Goal: Task Accomplishment & Management: Use online tool/utility

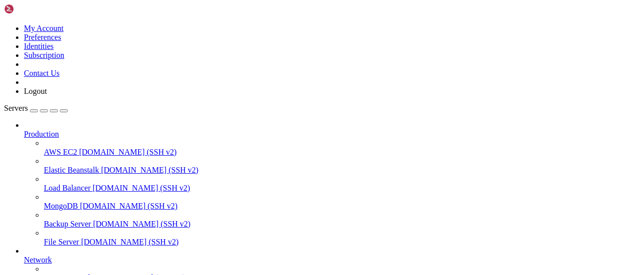
scroll to position [1652, 0]
drag, startPoint x: 78, startPoint y: 758, endPoint x: 108, endPoint y: 768, distance: 31.8
drag, startPoint x: 58, startPoint y: 759, endPoint x: 49, endPoint y: 753, distance: 10.8
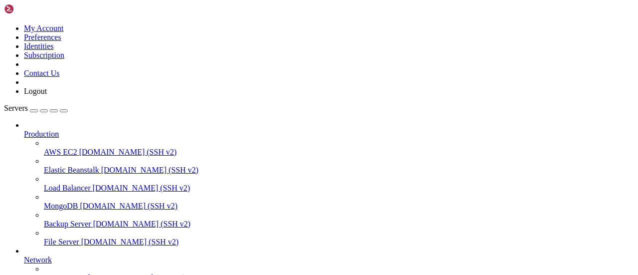
drag, startPoint x: 179, startPoint y: 805, endPoint x: 48, endPoint y: 756, distance: 140.0
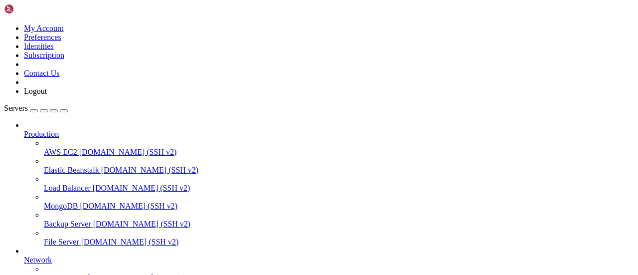
scroll to position [1762, 0]
drag, startPoint x: 77, startPoint y: 751, endPoint x: 68, endPoint y: 762, distance: 13.5
drag, startPoint x: 59, startPoint y: 760, endPoint x: 10, endPoint y: 702, distance: 75.3
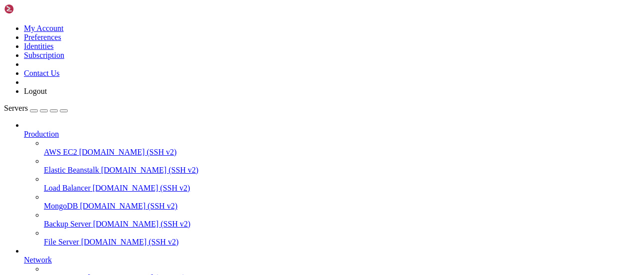
drag, startPoint x: 99, startPoint y: 760, endPoint x: 86, endPoint y: 759, distance: 12.5
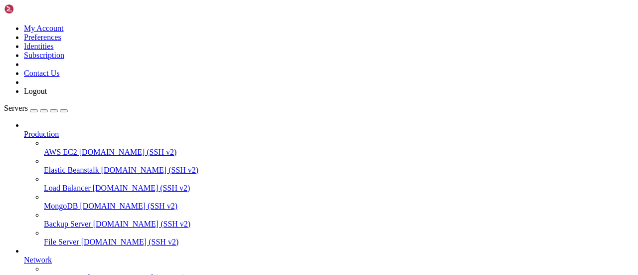
scroll to position [1956, 0]
drag, startPoint x: 55, startPoint y: 754, endPoint x: 214, endPoint y: 763, distance: 158.7
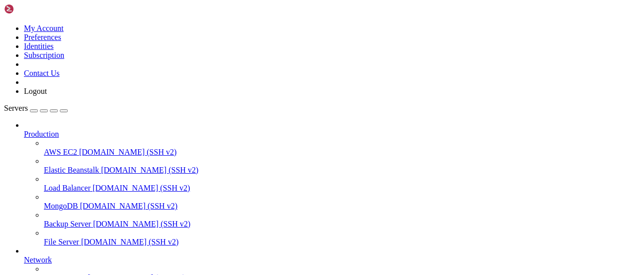
drag, startPoint x: 60, startPoint y: 757, endPoint x: 44, endPoint y: 733, distance: 28.5
drag, startPoint x: 54, startPoint y: 757, endPoint x: 36, endPoint y: 758, distance: 17.9
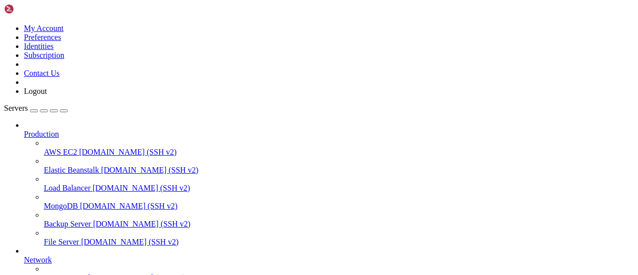
scroll to position [3329, 0]
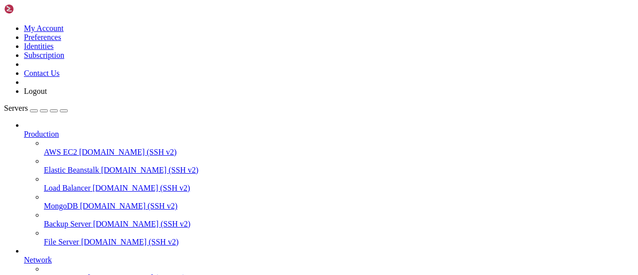
scroll to position [3591, 0]
drag, startPoint x: 64, startPoint y: 765, endPoint x: 48, endPoint y: 630, distance: 136.4
drag, startPoint x: 57, startPoint y: 760, endPoint x: 34, endPoint y: 757, distance: 23.1
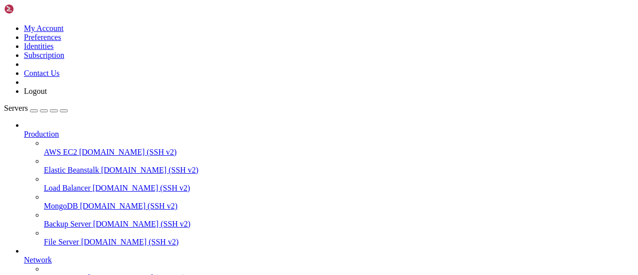
drag, startPoint x: 104, startPoint y: 761, endPoint x: 53, endPoint y: 686, distance: 90.8
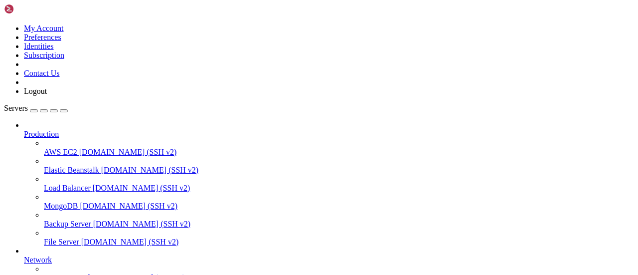
drag, startPoint x: 45, startPoint y: 759, endPoint x: 7, endPoint y: 711, distance: 61.4
drag, startPoint x: 7, startPoint y: 711, endPoint x: 22, endPoint y: 730, distance: 24.5
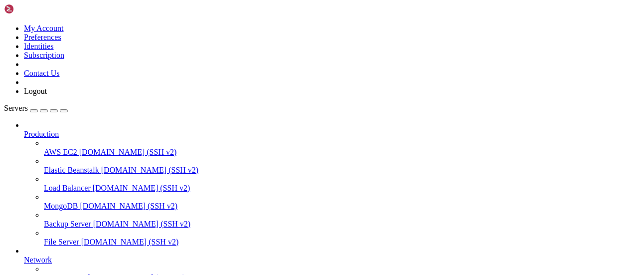
drag, startPoint x: 50, startPoint y: 759, endPoint x: 6, endPoint y: 712, distance: 63.8
drag, startPoint x: 48, startPoint y: 760, endPoint x: 6, endPoint y: 750, distance: 42.5
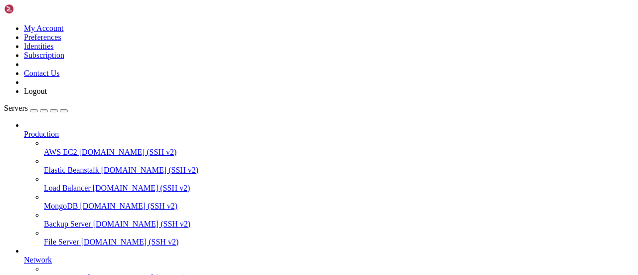
drag, startPoint x: 47, startPoint y: 759, endPoint x: 9, endPoint y: 750, distance: 39.4
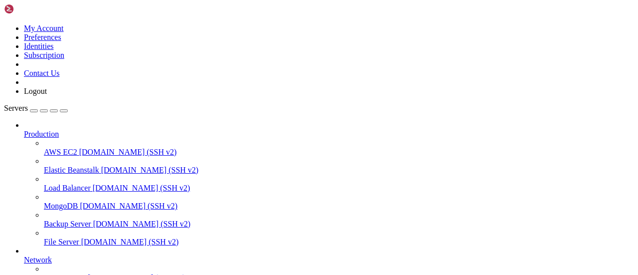
drag, startPoint x: 49, startPoint y: 756, endPoint x: 8, endPoint y: 735, distance: 45.5
